Goal: Find specific page/section: Find specific page/section

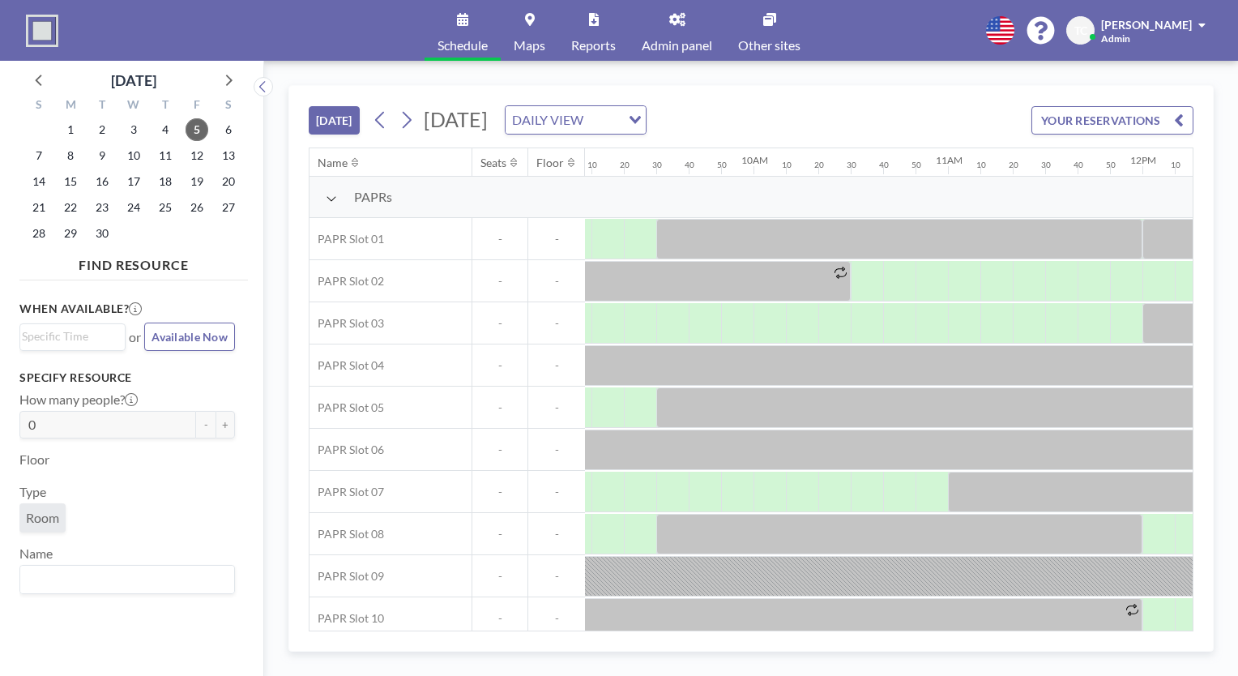
scroll to position [0, 1790]
click at [688, 19] on link "Admin panel" at bounding box center [677, 30] width 96 height 61
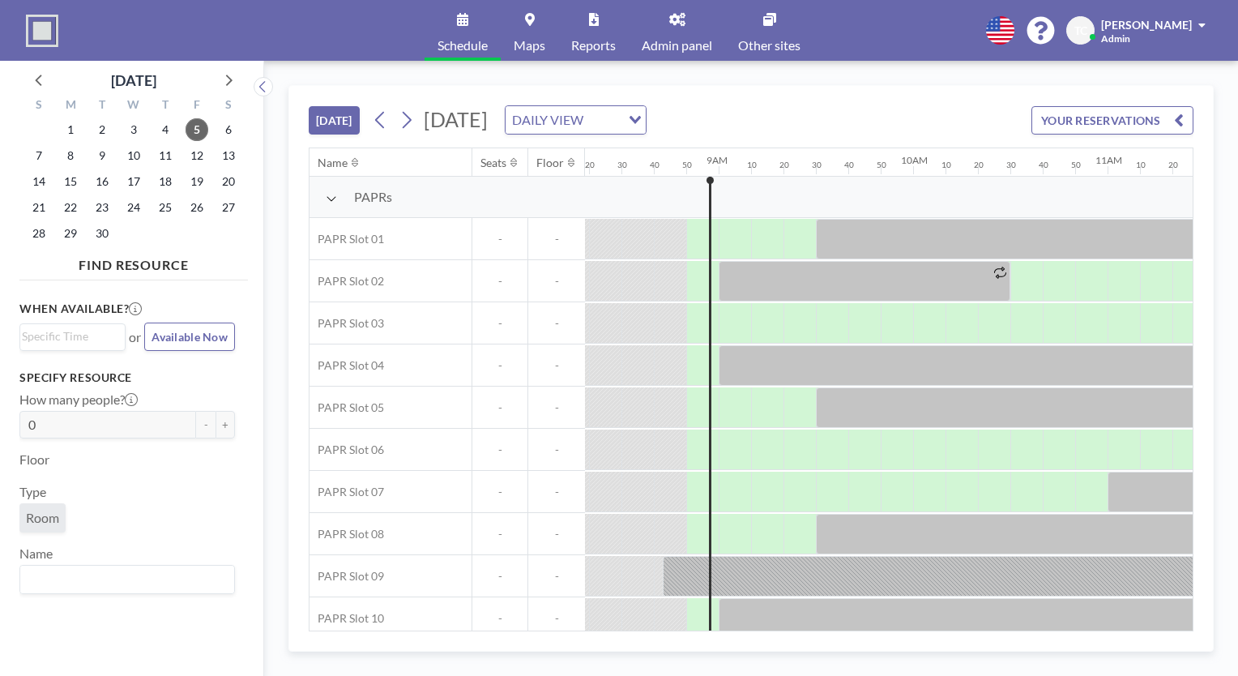
scroll to position [0, 1685]
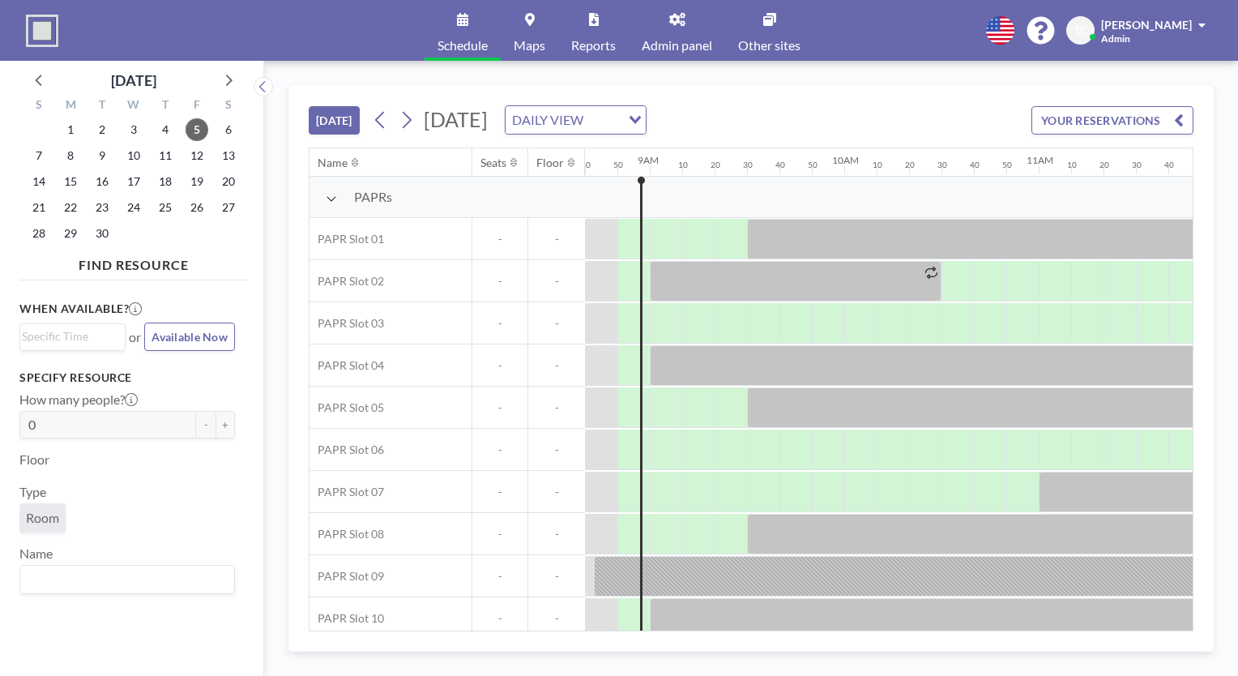
click at [680, 34] on link "Admin panel" at bounding box center [677, 30] width 96 height 61
